Goal: Navigation & Orientation: Find specific page/section

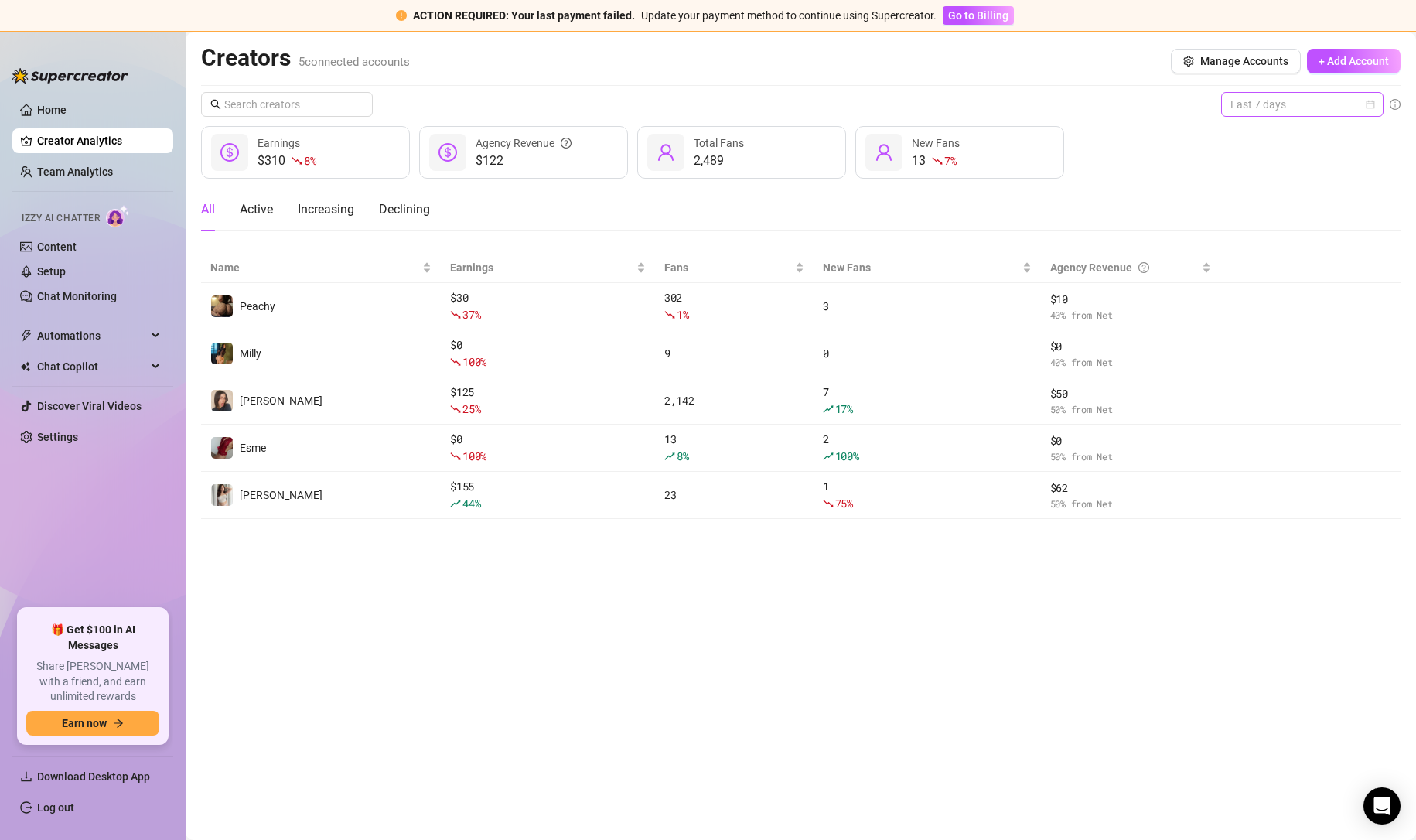
click at [1273, 99] on span "Last 7 days" at bounding box center [1302, 104] width 143 height 24
click at [1250, 127] on div "Last 24 hours" at bounding box center [1303, 135] width 138 height 17
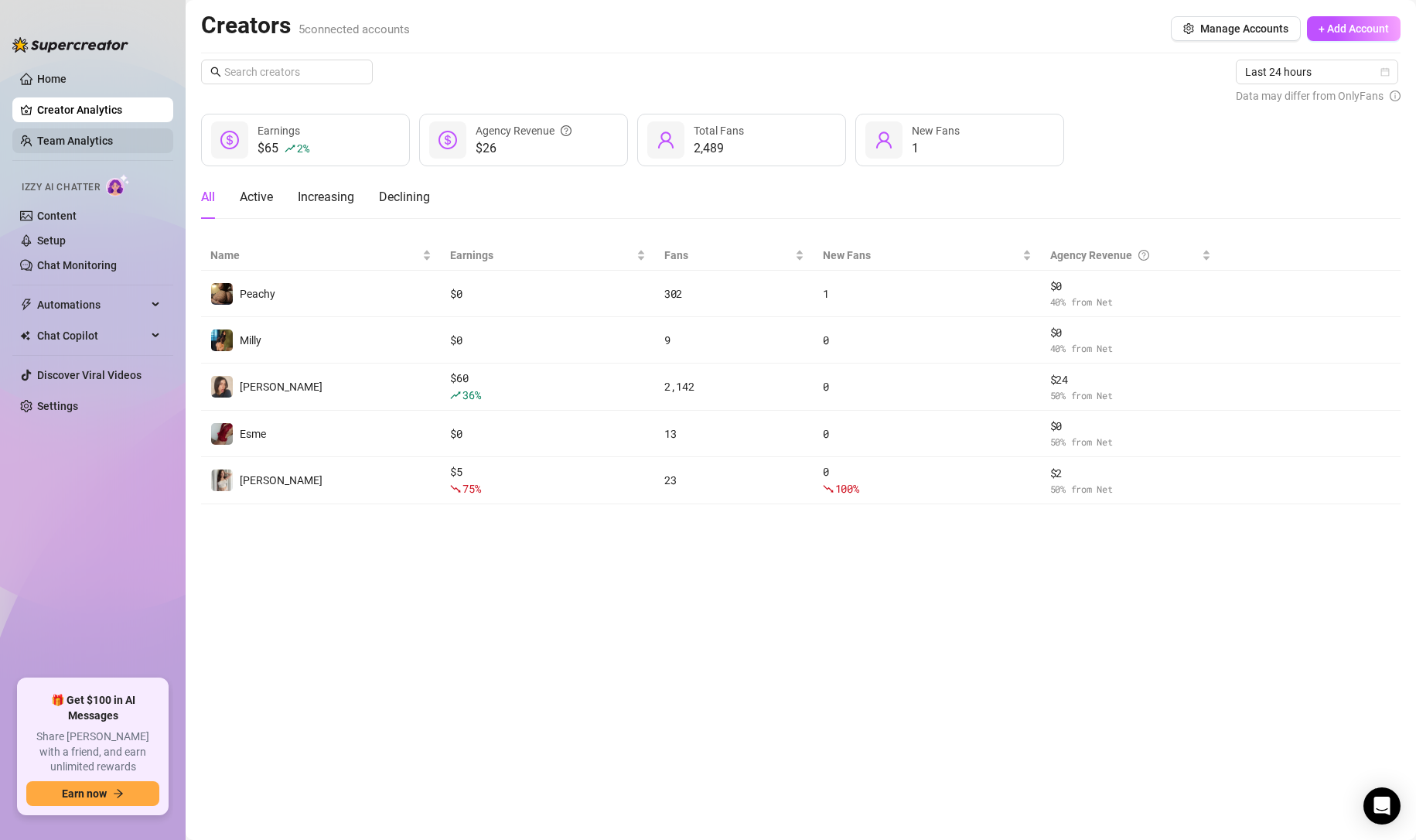
click at [61, 143] on link "Team Analytics" at bounding box center [75, 141] width 76 height 12
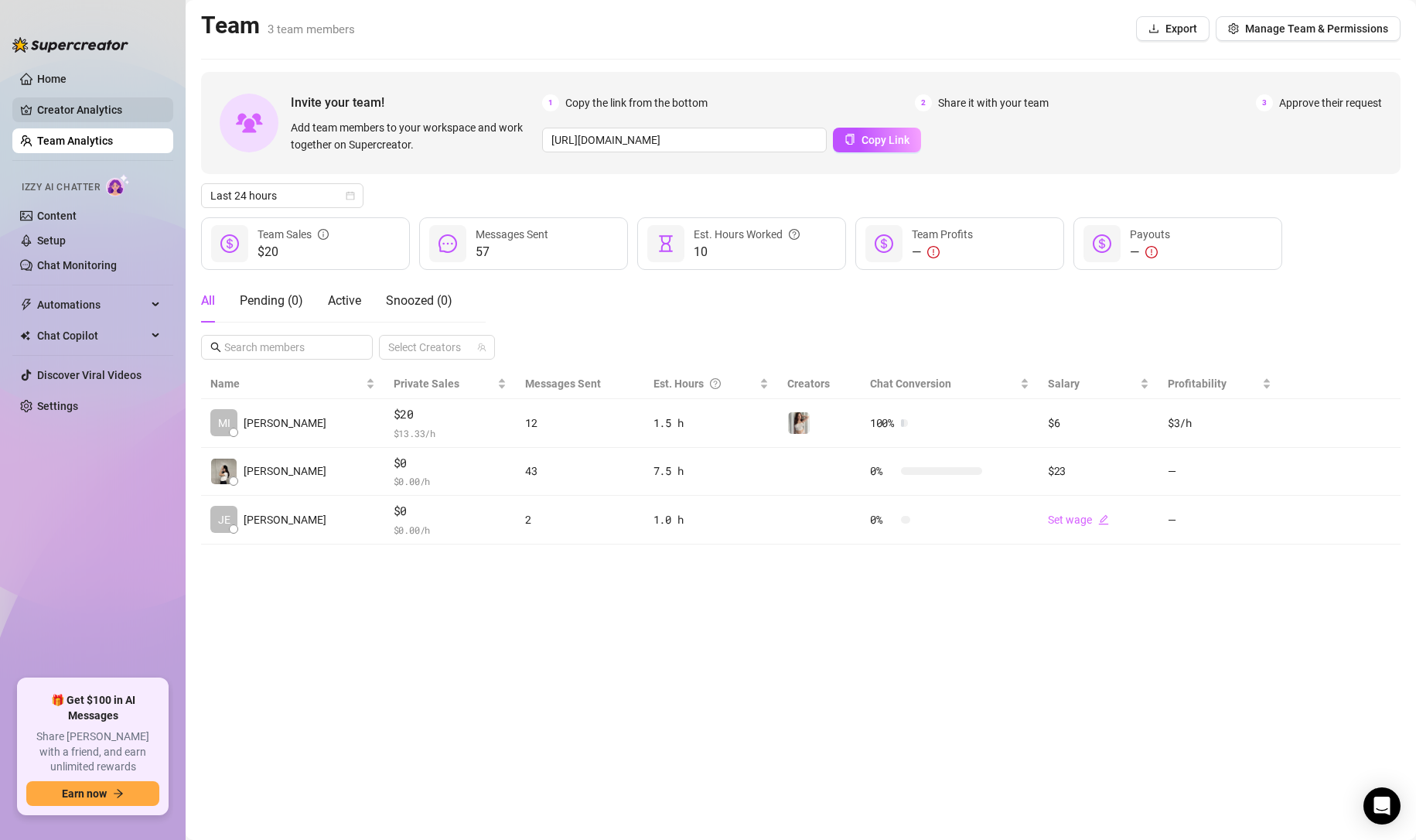
click at [106, 118] on link "Creator Analytics" at bounding box center [98, 109] width 124 height 25
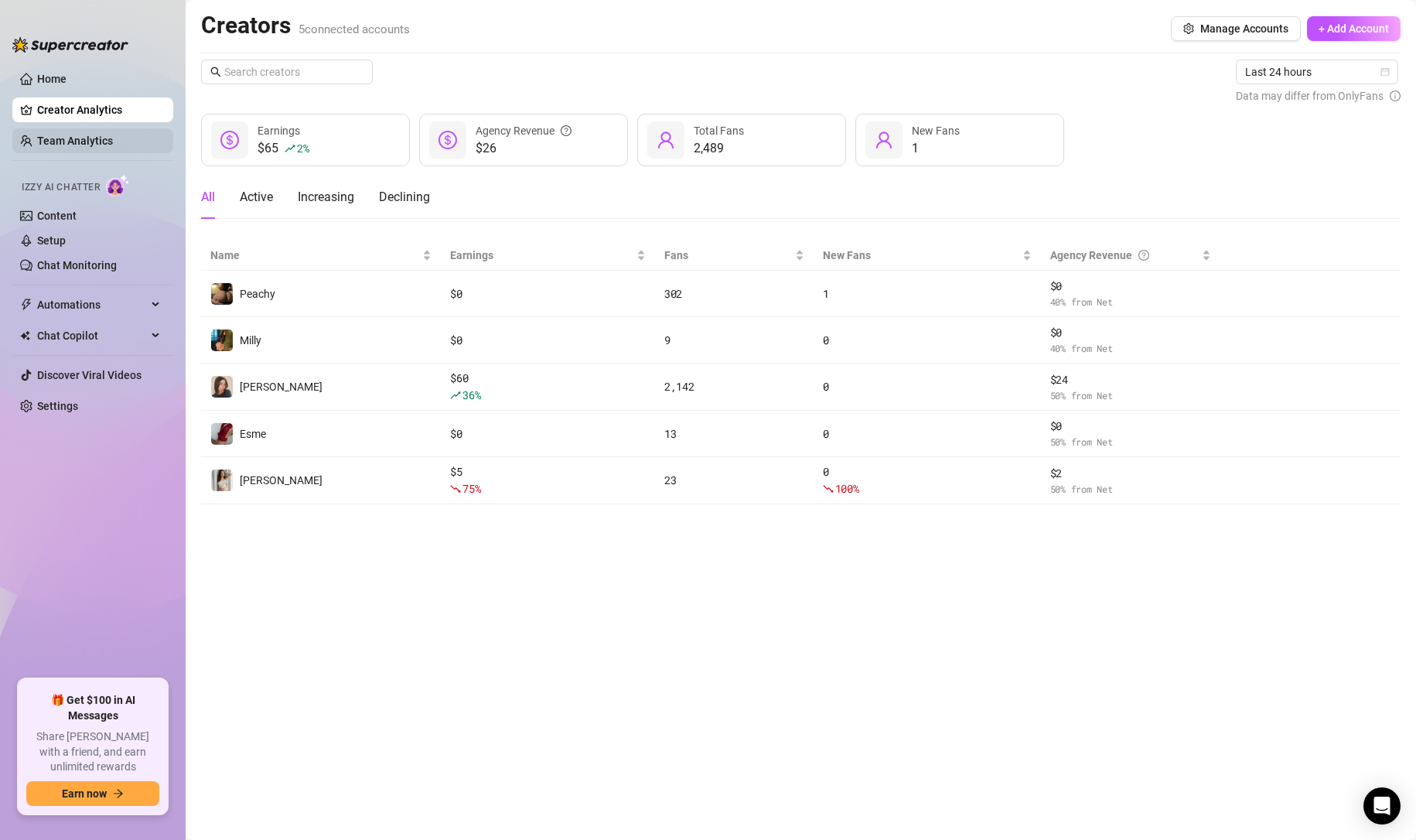
click at [94, 143] on link "Team Analytics" at bounding box center [75, 141] width 76 height 12
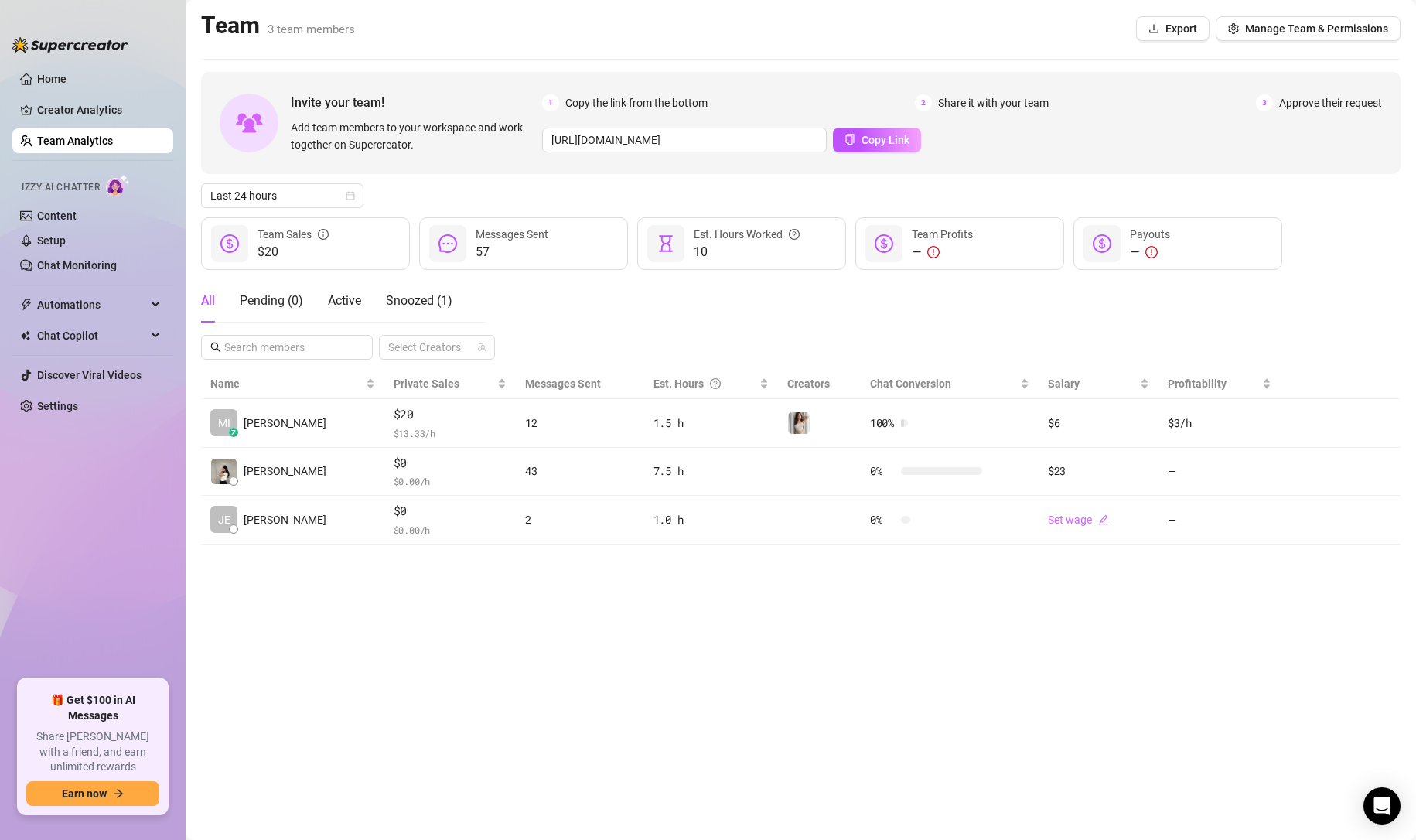
click at [605, 577] on main "Team 3 team members Export Manage Team & Permissions Invite your team! Add team…" at bounding box center [801, 420] width 1230 height 840
click at [352, 191] on span "Last 24 hours" at bounding box center [282, 195] width 143 height 24
click at [308, 248] on div "Last 7 days" at bounding box center [282, 251] width 138 height 17
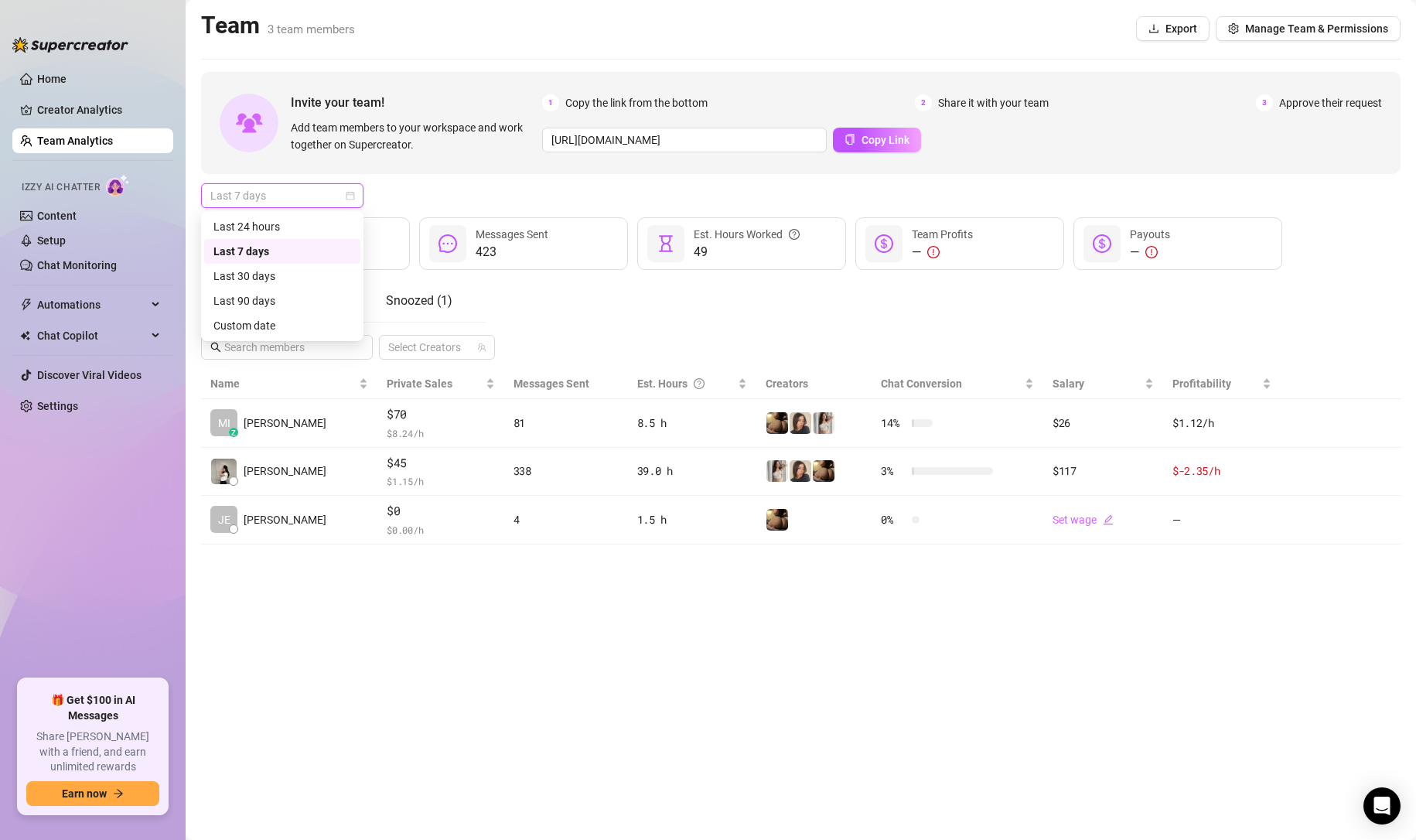
click at [330, 192] on span "Last 7 days" at bounding box center [282, 195] width 143 height 24
click at [289, 317] on div "Custom date" at bounding box center [282, 326] width 138 height 17
type input "[DATE]"
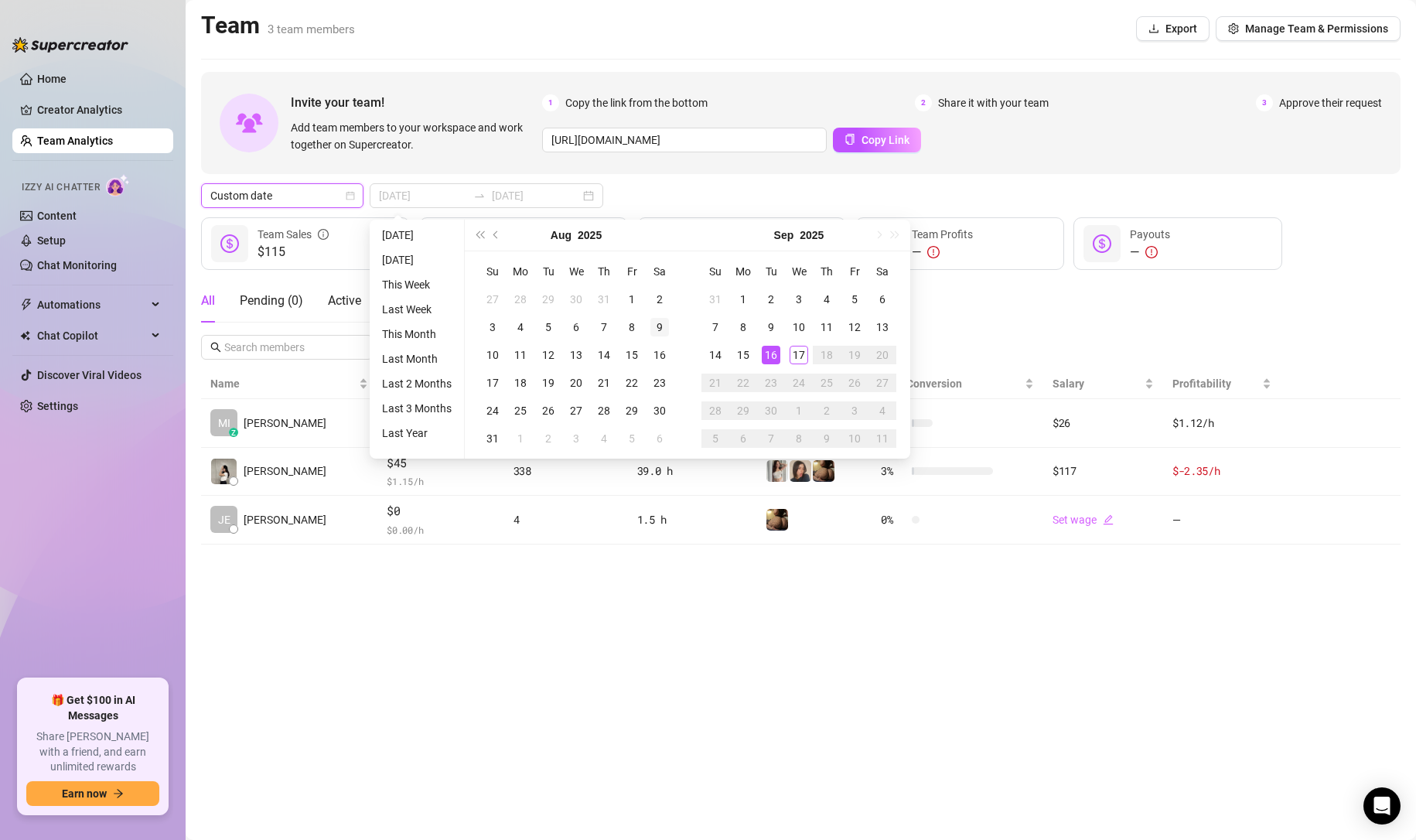
type input "[DATE]"
click at [578, 400] on td "27" at bounding box center [576, 410] width 27 height 27
type input "[DATE]"
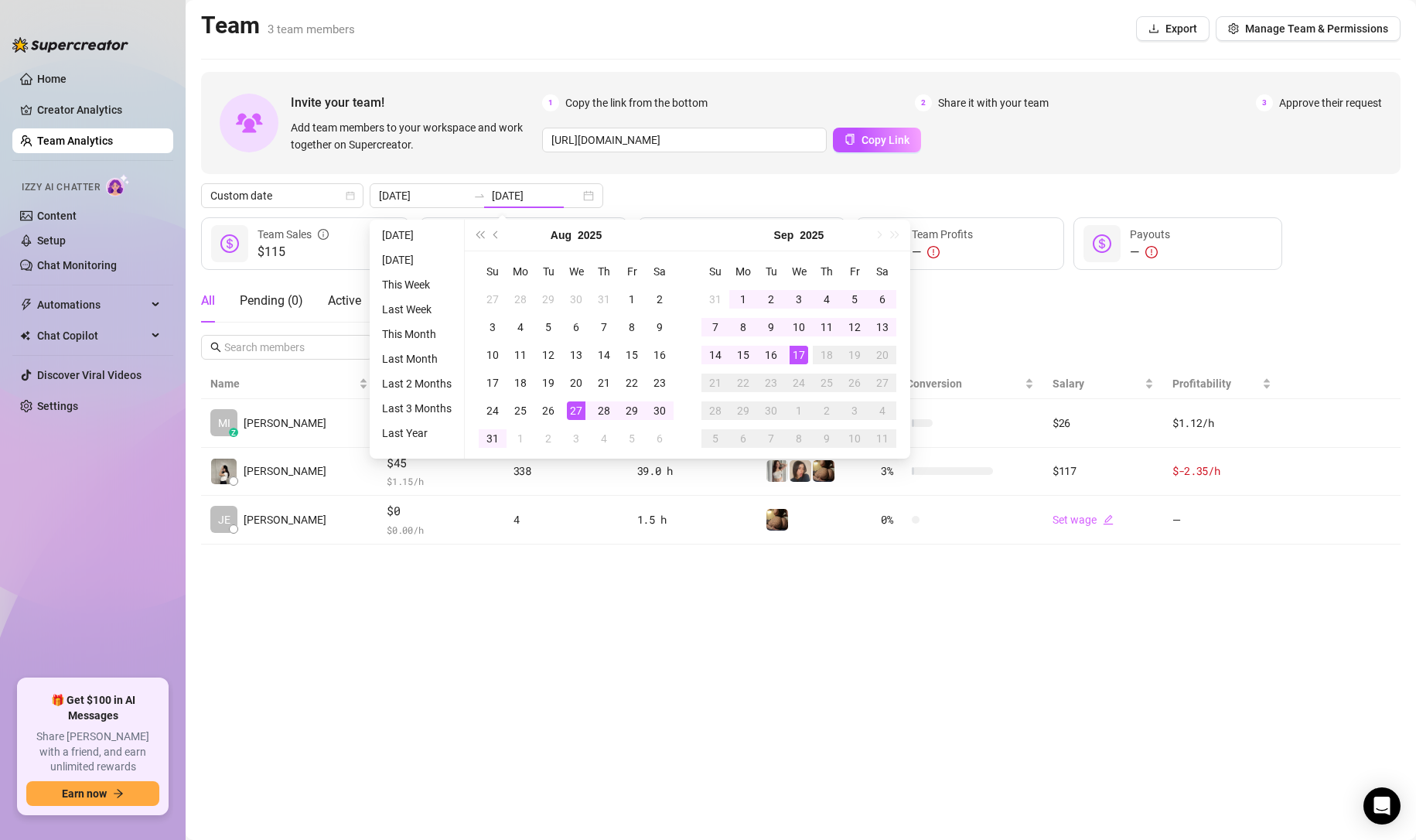
click at [804, 361] on div "17" at bounding box center [799, 355] width 19 height 19
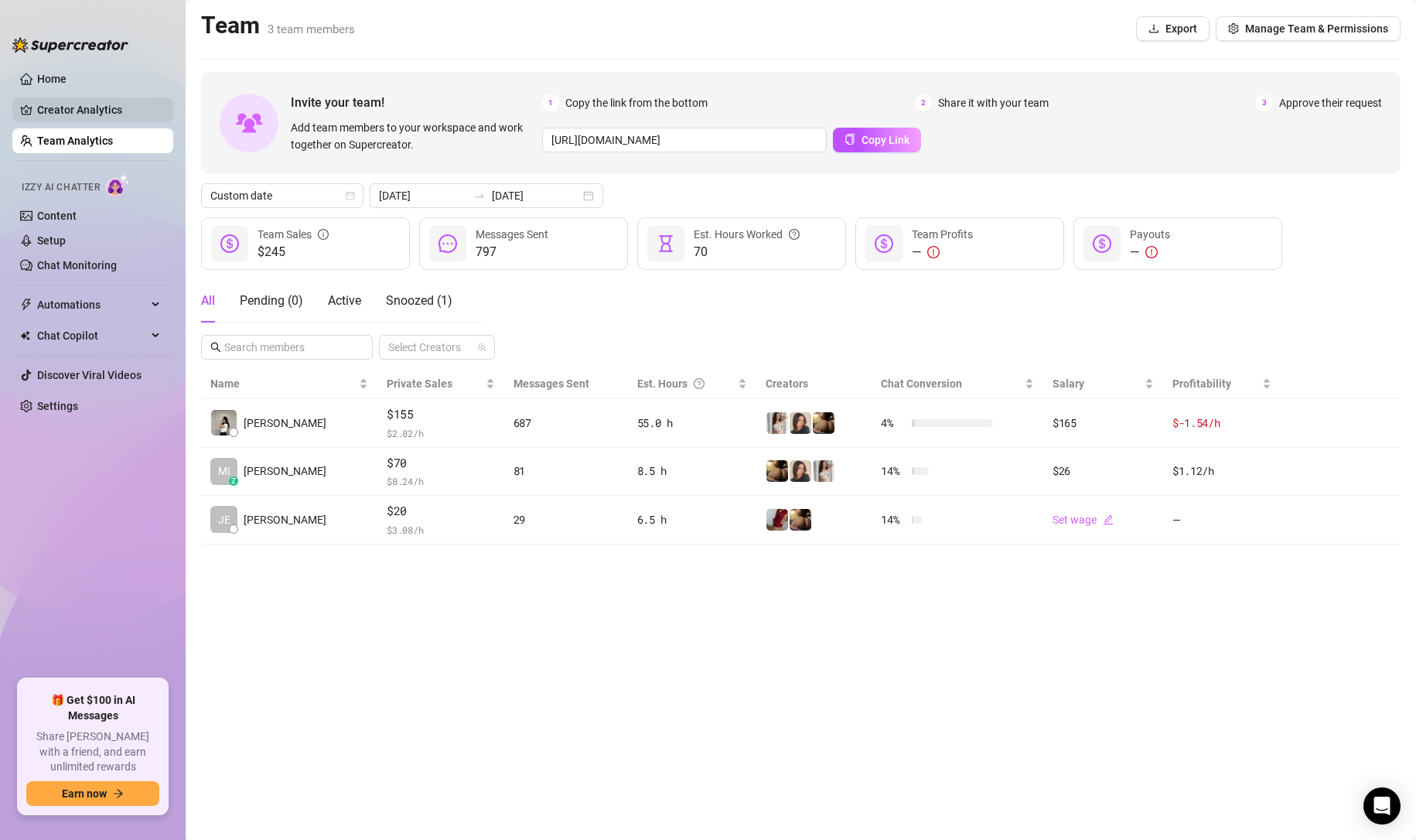
click at [83, 105] on link "Creator Analytics" at bounding box center [98, 109] width 124 height 25
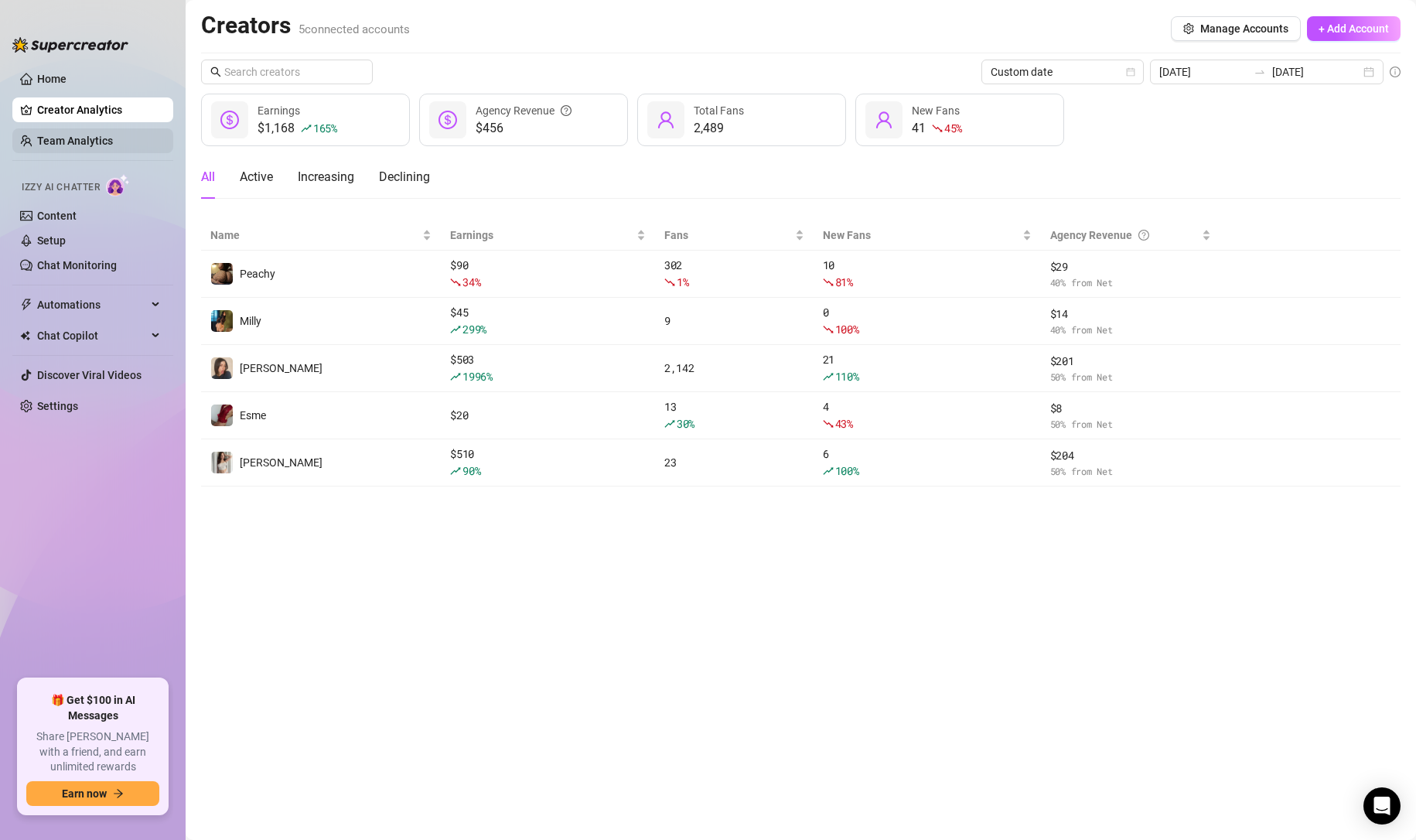
click at [83, 135] on link "Team Analytics" at bounding box center [75, 141] width 76 height 12
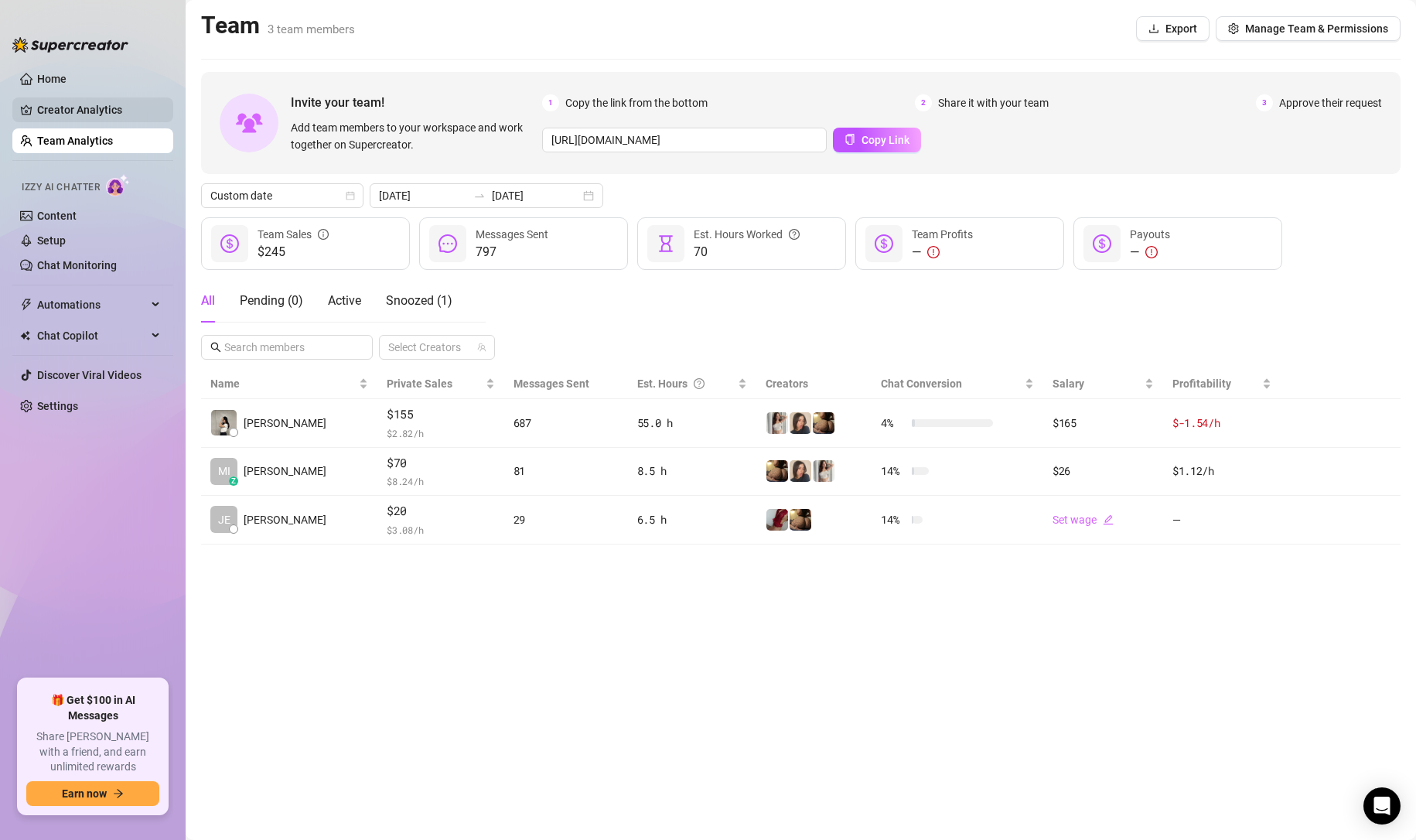
click at [81, 111] on link "Creator Analytics" at bounding box center [98, 109] width 124 height 25
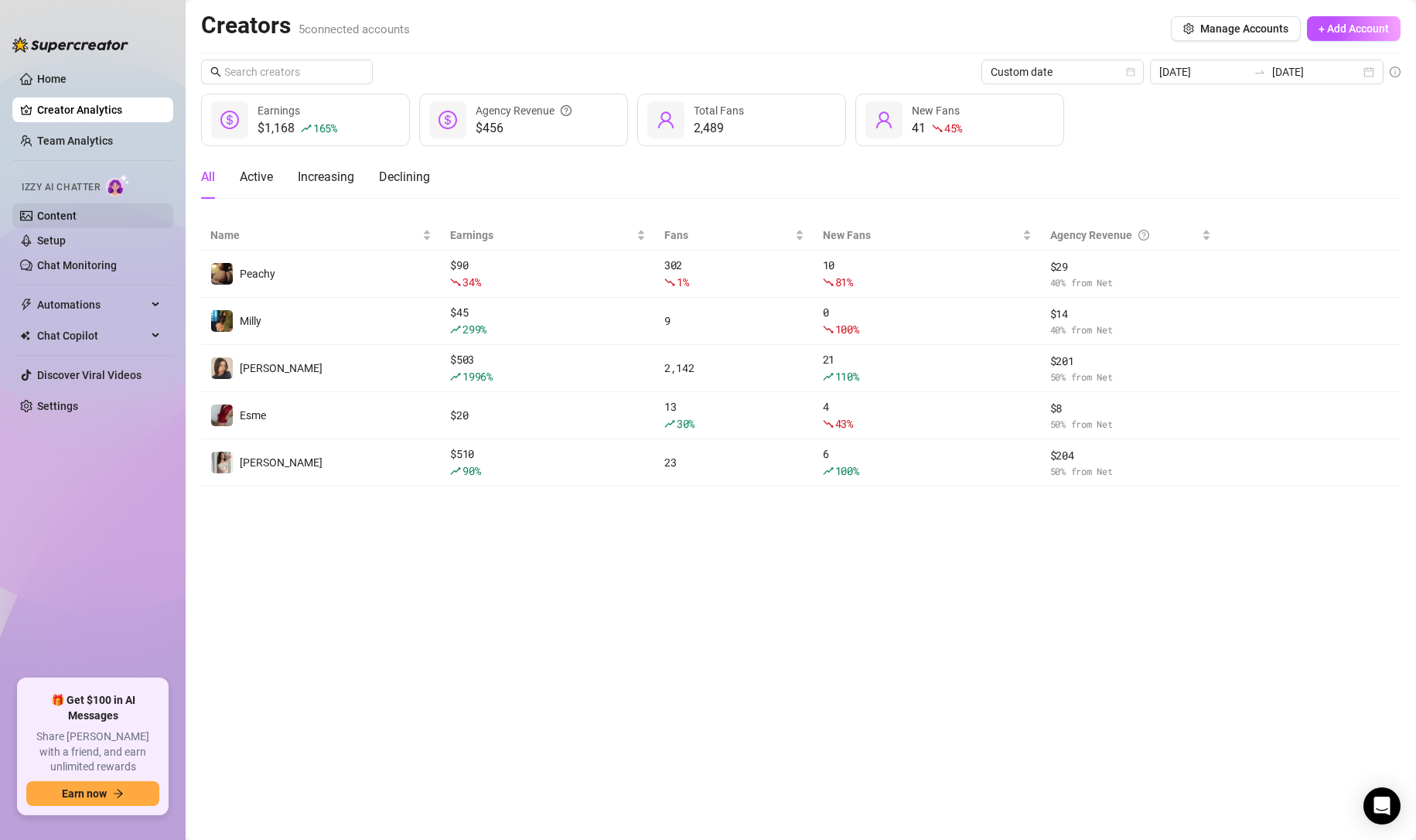
click at [76, 214] on link "Content" at bounding box center [57, 215] width 40 height 12
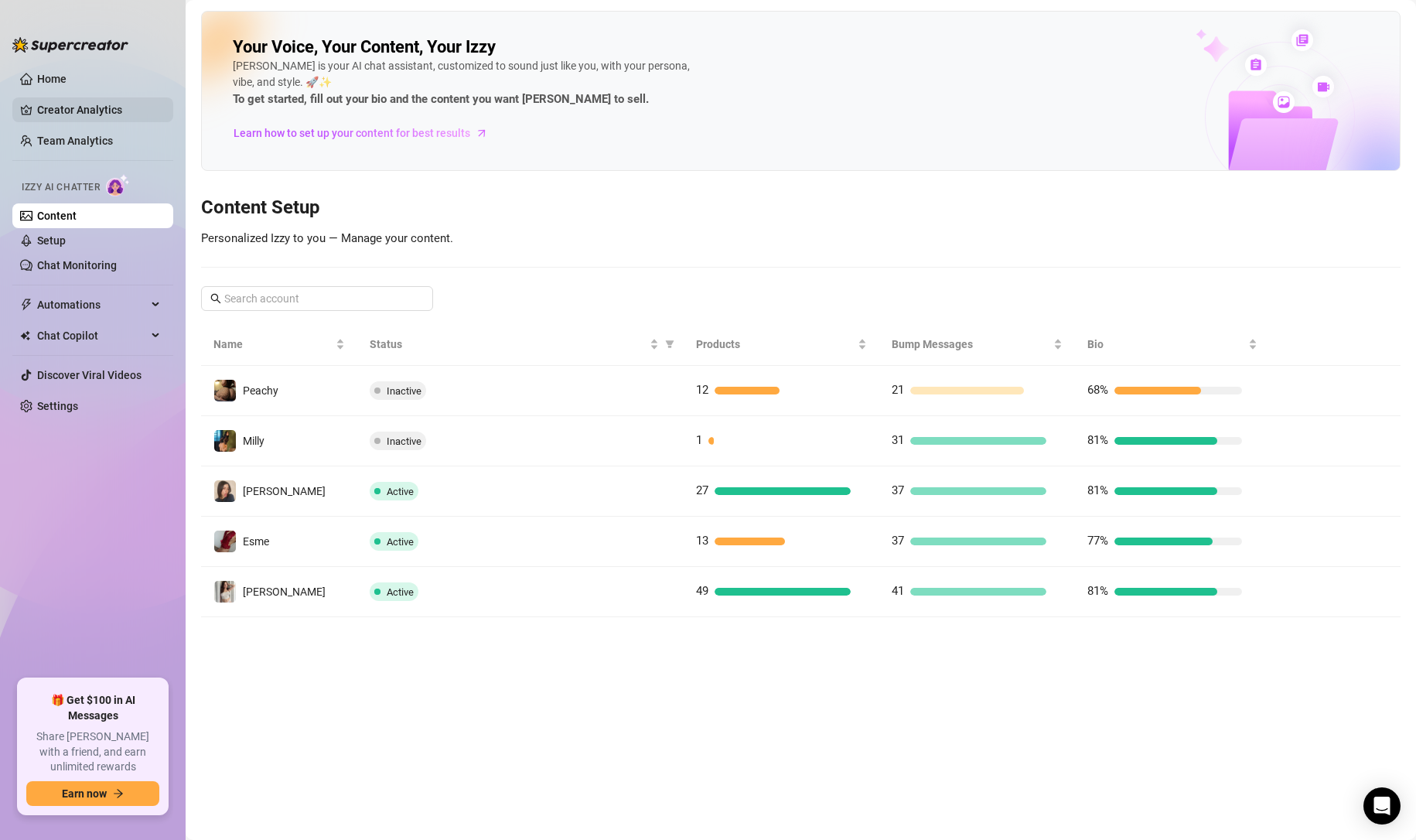
click at [71, 105] on link "Creator Analytics" at bounding box center [98, 109] width 124 height 25
